Goal: Task Accomplishment & Management: Manage account settings

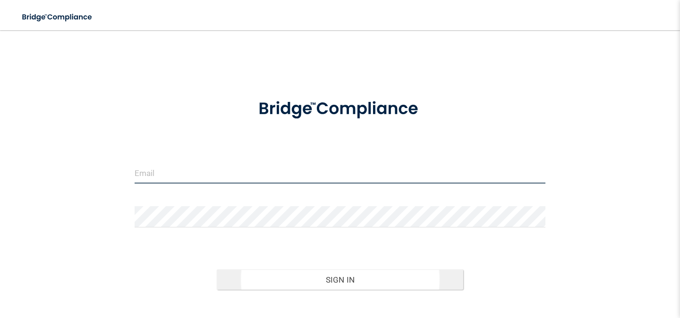
type input "[EMAIL_ADDRESS][DOMAIN_NAME]"
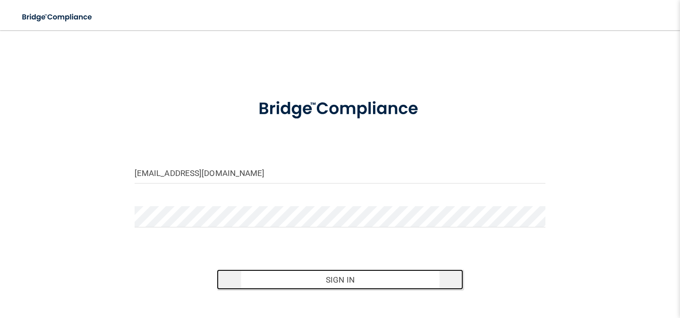
click at [350, 281] on button "Sign In" at bounding box center [340, 280] width 246 height 21
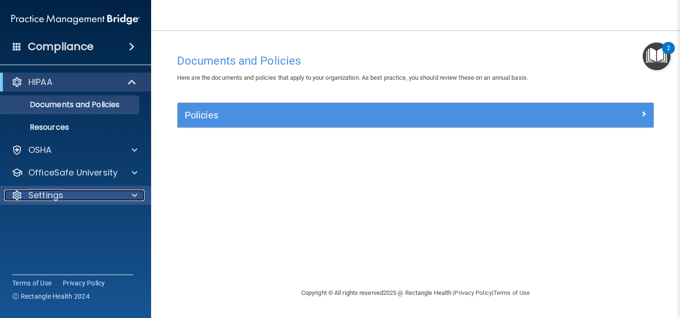
click at [111, 200] on div "Settings" at bounding box center [62, 195] width 117 height 11
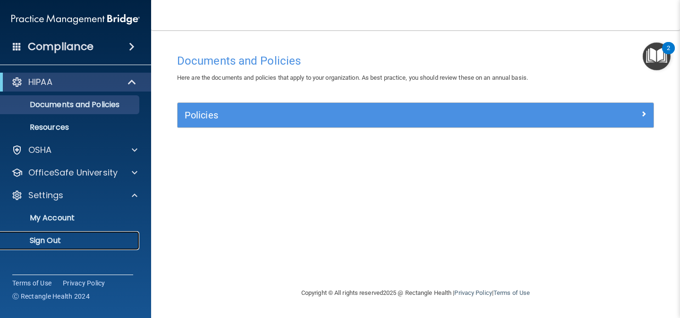
click at [48, 241] on p "Sign Out" at bounding box center [70, 240] width 129 height 9
